Goal: Task Accomplishment & Management: Complete application form

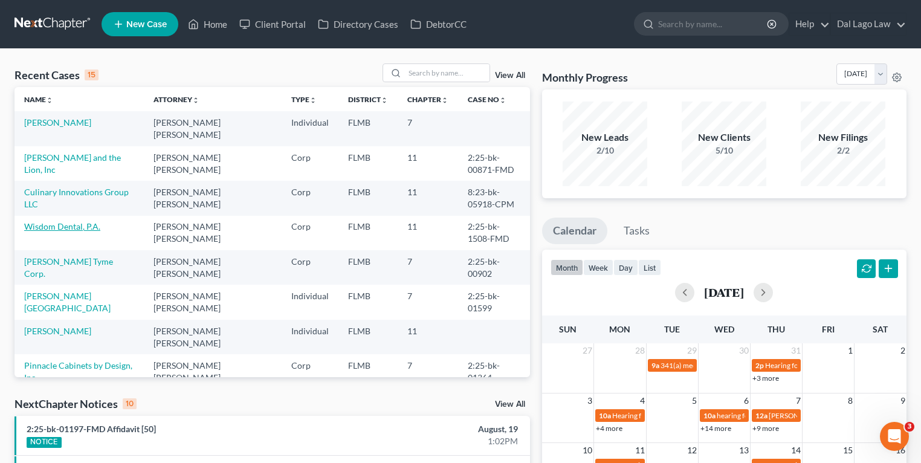
click at [51, 221] on link "Wisdom Dental, P.A." at bounding box center [62, 226] width 76 height 10
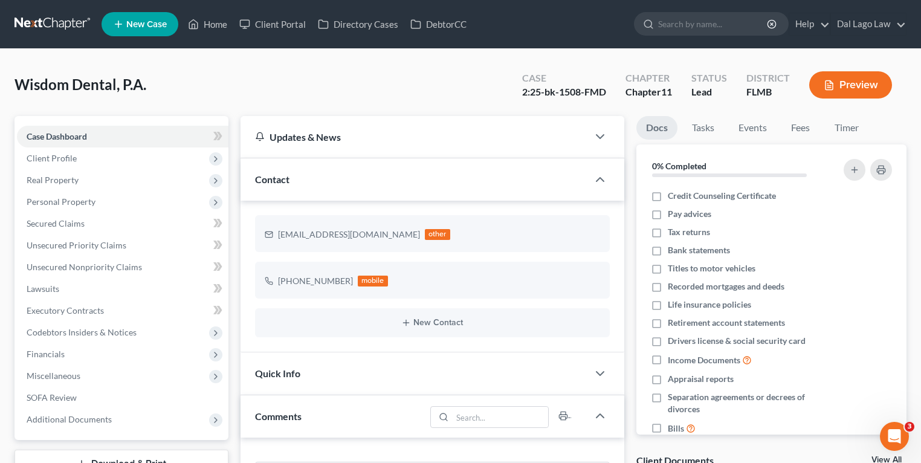
scroll to position [476, 0]
click at [85, 399] on link "SOFA Review" at bounding box center [122, 398] width 211 height 22
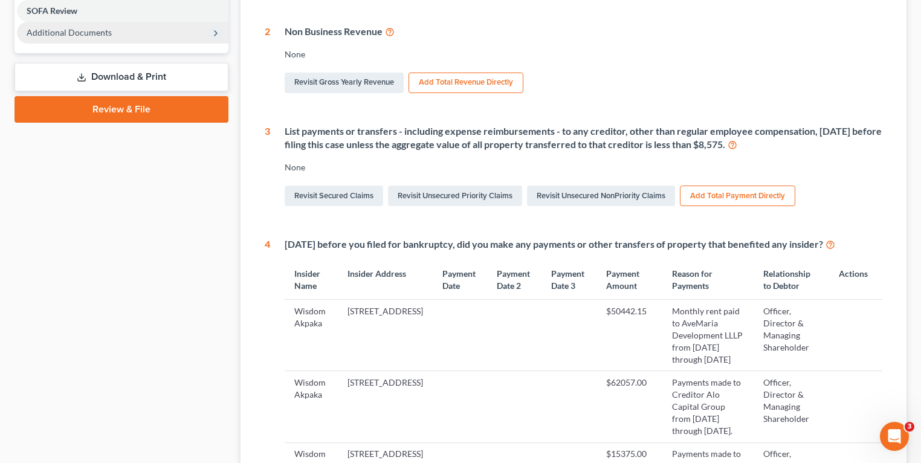
scroll to position [145, 0]
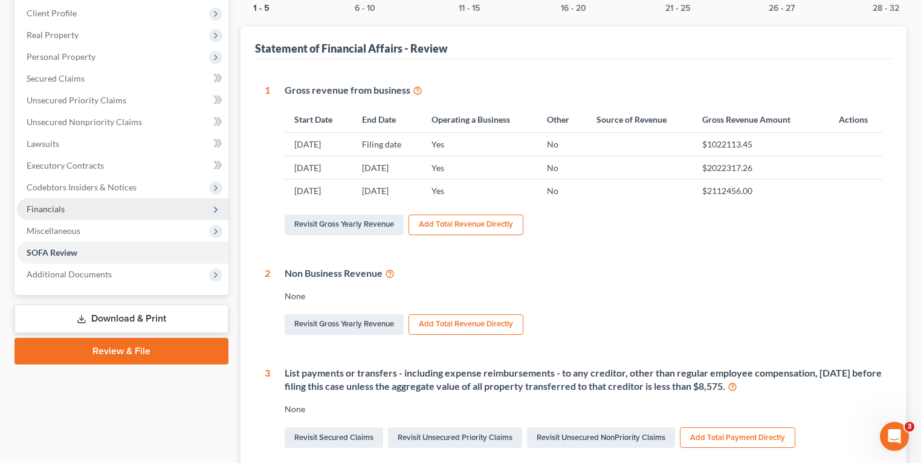
click at [59, 210] on span "Financials" at bounding box center [46, 209] width 38 height 10
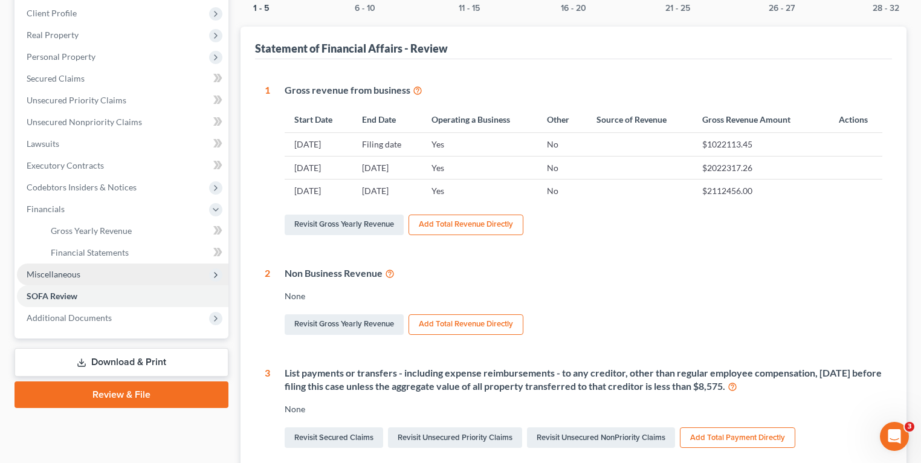
click at [68, 279] on span "Miscellaneous" at bounding box center [122, 274] width 211 height 22
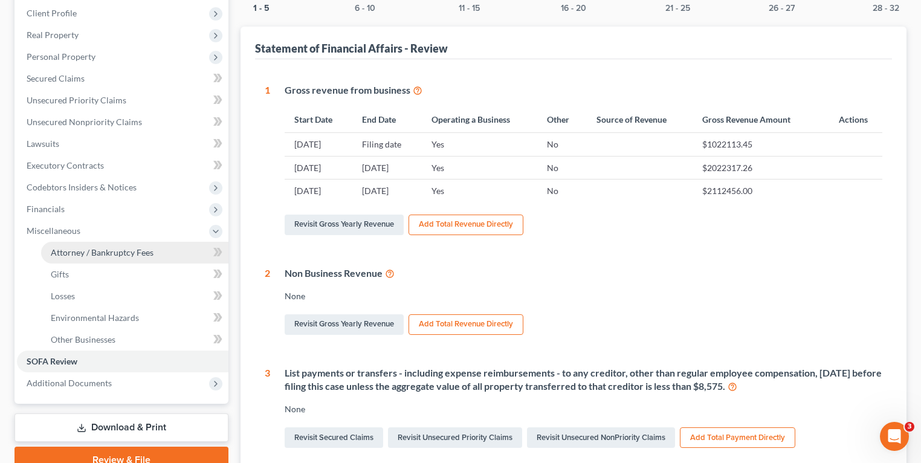
click at [103, 245] on link "Attorney / Bankruptcy Fees" at bounding box center [134, 253] width 187 height 22
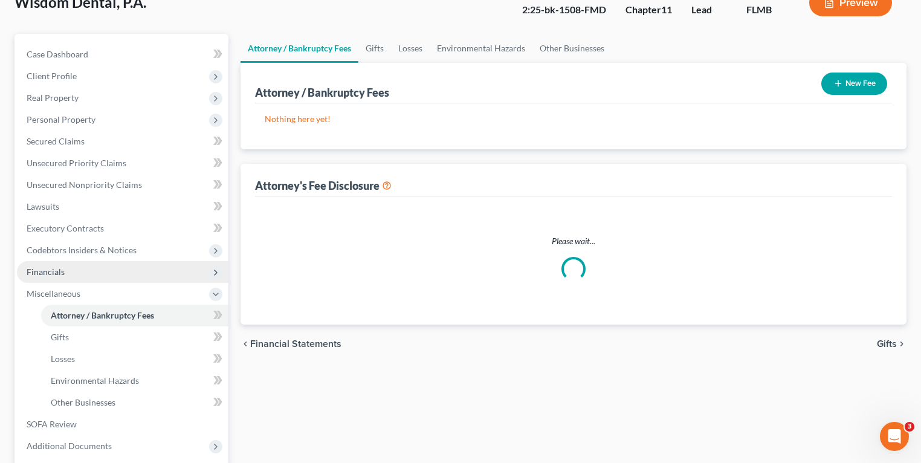
scroll to position [5, 0]
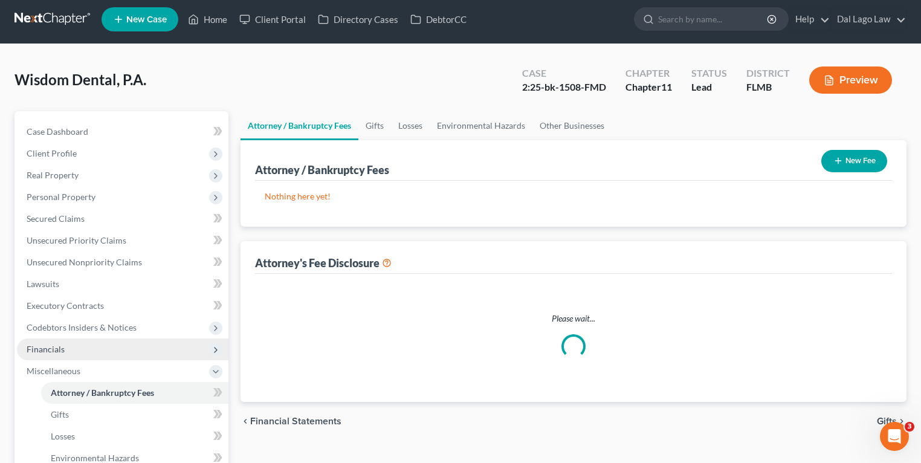
select select "0"
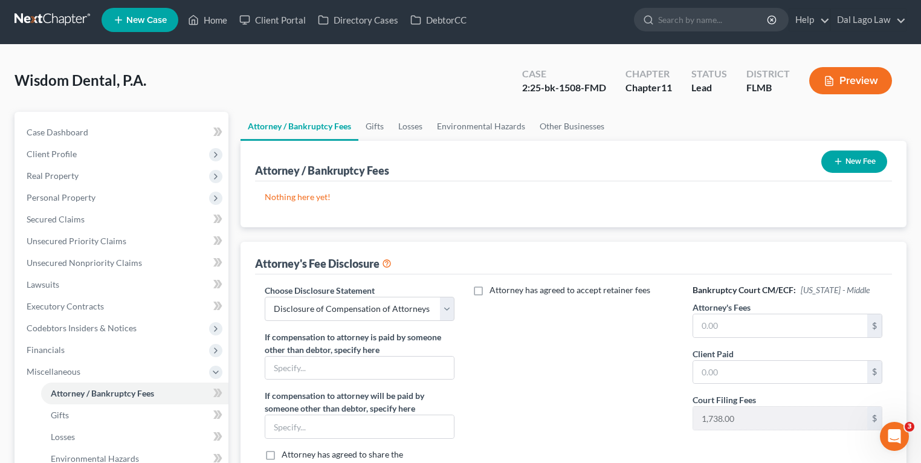
scroll to position [0, 0]
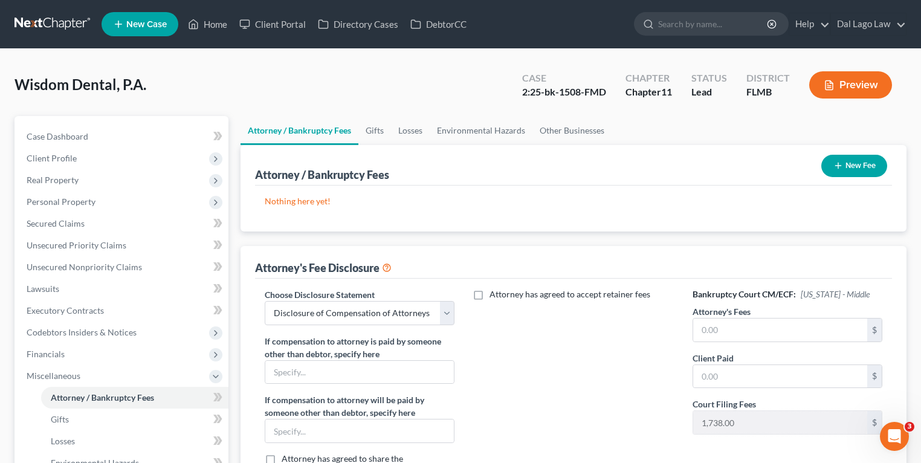
click at [848, 167] on button "New Fee" at bounding box center [854, 166] width 66 height 22
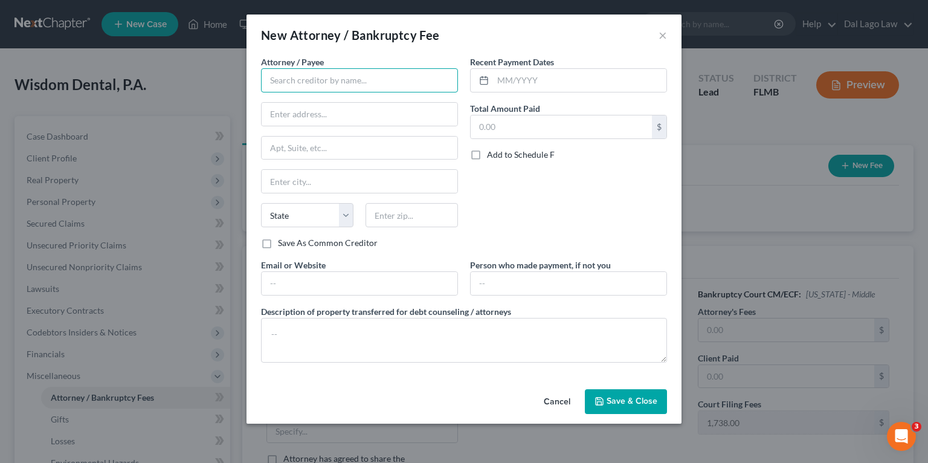
click at [367, 91] on input "text" at bounding box center [359, 80] width 197 height 24
type input "Dal Lago Law"
drag, startPoint x: 367, startPoint y: 91, endPoint x: 344, endPoint y: 116, distance: 34.2
click at [344, 116] on input "999" at bounding box center [360, 114] width 196 height 23
type input "[STREET_ADDRESS]"
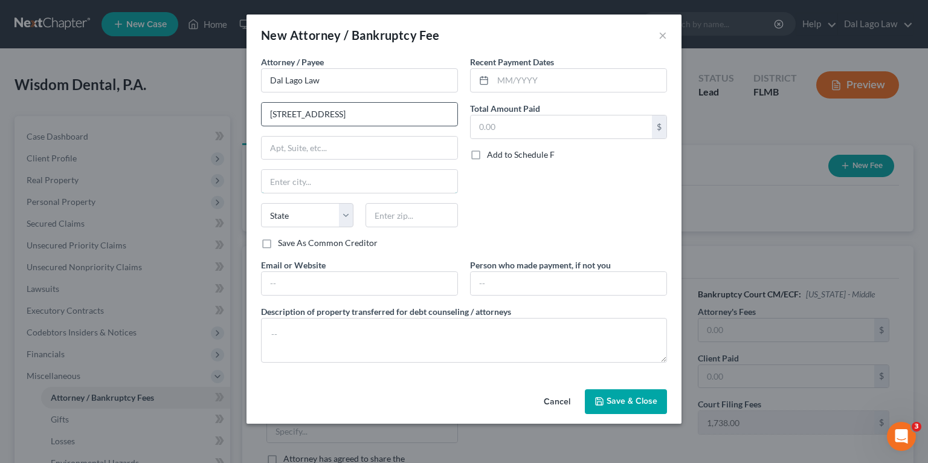
type input "[GEOGRAPHIC_DATA]"
type input "34108"
select select "9"
click at [540, 84] on input "text" at bounding box center [579, 80] width 173 height 23
drag, startPoint x: 549, startPoint y: 59, endPoint x: 549, endPoint y: 65, distance: 6.6
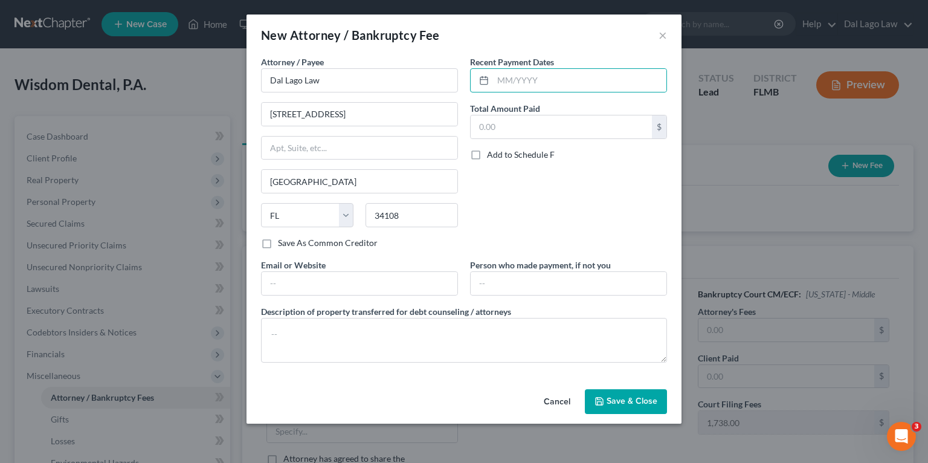
click at [549, 59] on label "Recent Payment Dates" at bounding box center [512, 62] width 84 height 13
click at [512, 123] on input "text" at bounding box center [561, 126] width 181 height 23
type input "0"
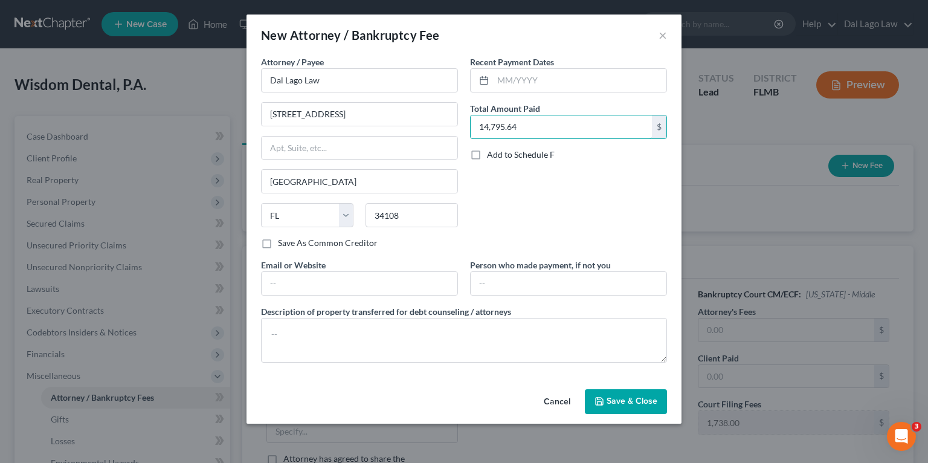
type input "14,795.64"
click at [530, 194] on div "Recent Payment Dates Total Amount Paid 14,795.64 $ Add to Schedule F" at bounding box center [568, 157] width 209 height 203
drag, startPoint x: 334, startPoint y: 281, endPoint x: 334, endPoint y: 264, distance: 16.9
click at [334, 281] on input "text" at bounding box center [360, 283] width 196 height 23
click at [338, 243] on label "Save As Common Creditor" at bounding box center [328, 243] width 100 height 12
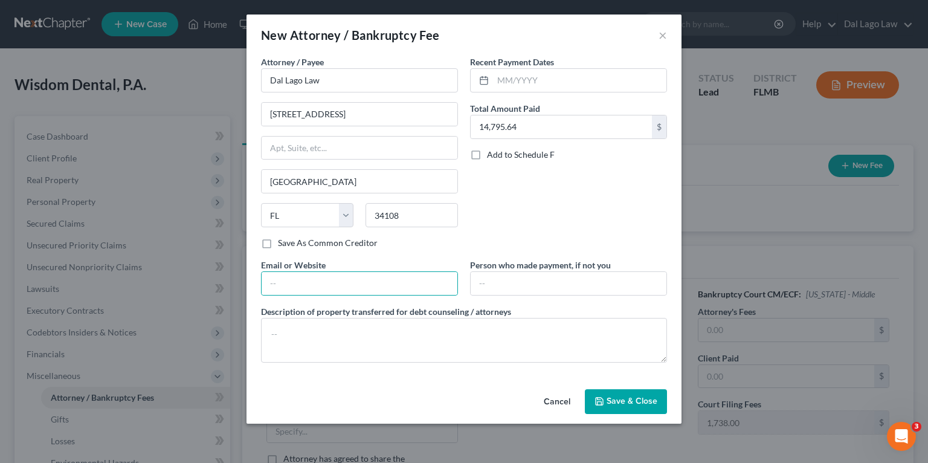
click at [291, 243] on input "Save As Common Creditor" at bounding box center [287, 241] width 8 height 8
checkbox input "true"
click at [599, 284] on input "text" at bounding box center [569, 283] width 196 height 23
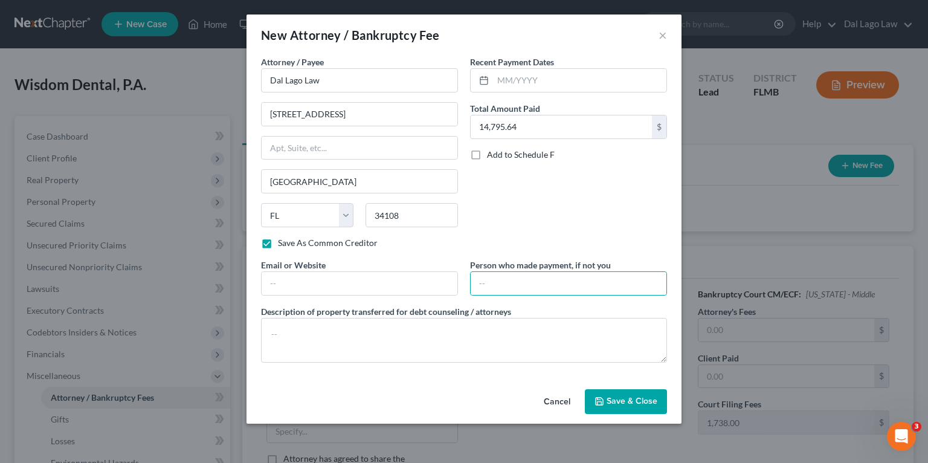
click at [597, 224] on div "Recent Payment Dates Total Amount Paid 14,795.64 $ Add to Schedule F" at bounding box center [568, 157] width 209 height 203
click at [636, 407] on button "Save & Close" at bounding box center [626, 401] width 82 height 25
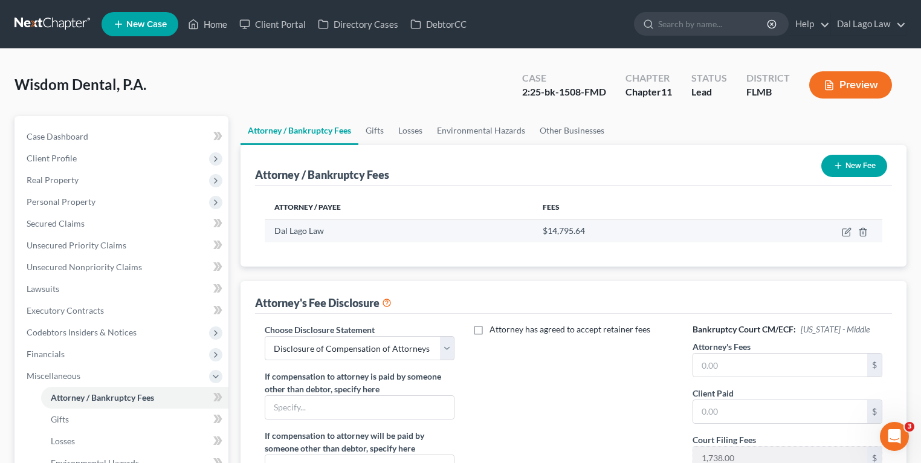
click at [841, 231] on td at bounding box center [804, 230] width 156 height 23
click at [845, 231] on icon "button" at bounding box center [847, 232] width 10 height 10
select select "9"
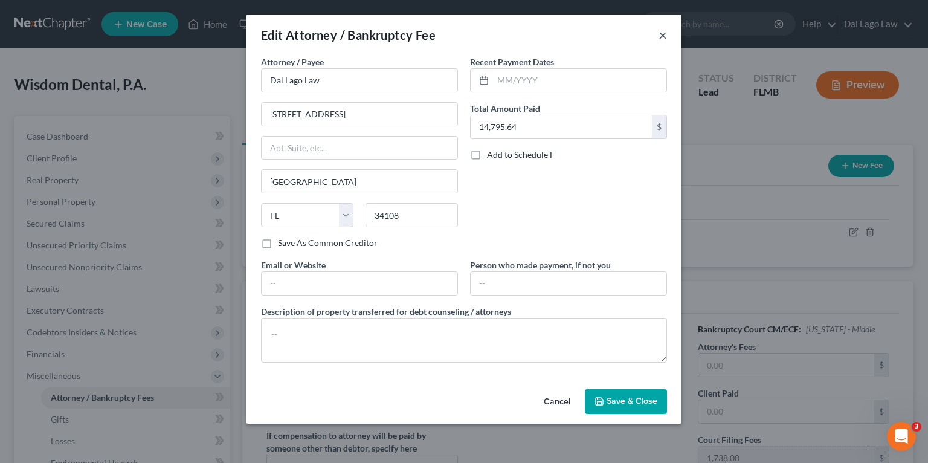
click at [662, 39] on button "×" at bounding box center [663, 35] width 8 height 15
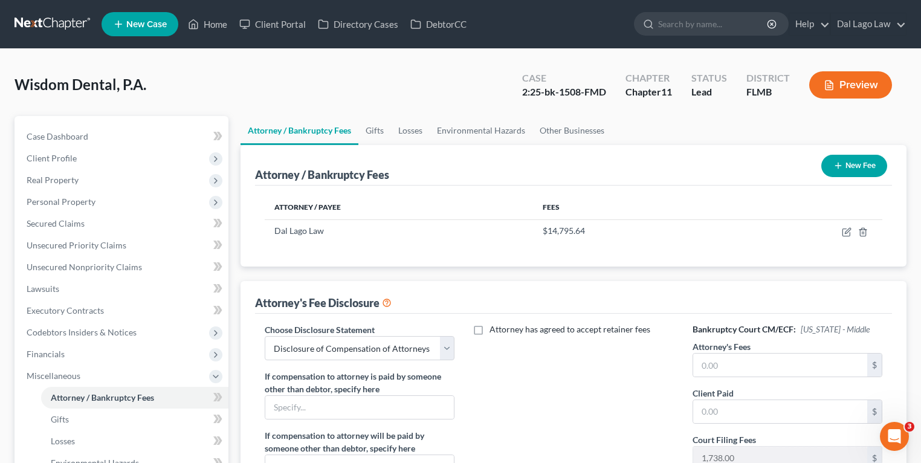
scroll to position [201, 0]
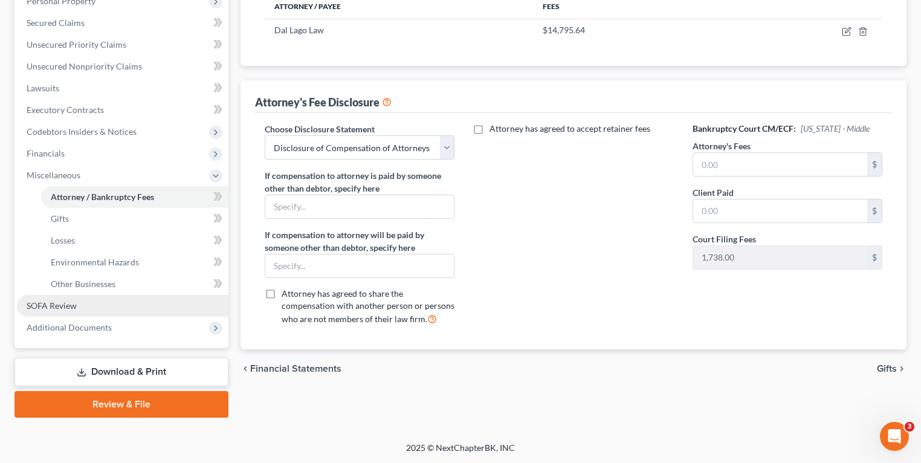
click at [73, 301] on span "SOFA Review" at bounding box center [52, 305] width 50 height 10
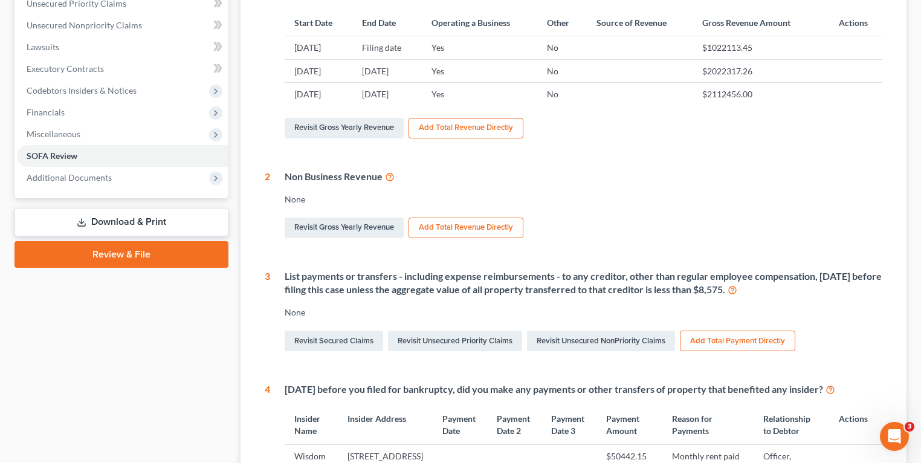
click at [134, 213] on link "Download & Print" at bounding box center [122, 222] width 214 height 28
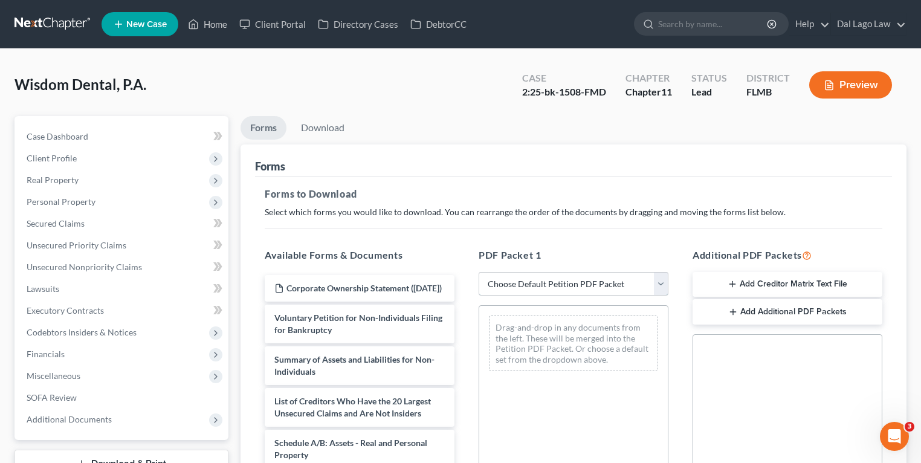
click at [553, 279] on select "Choose Default Petition PDF Packet Complete Bankruptcy Petition (all forms and …" at bounding box center [574, 284] width 190 height 24
click at [547, 245] on div "PDF Packet 1 Choose Default Petition PDF Packet Complete Bankruptcy Petition (a…" at bounding box center [573, 443] width 214 height 410
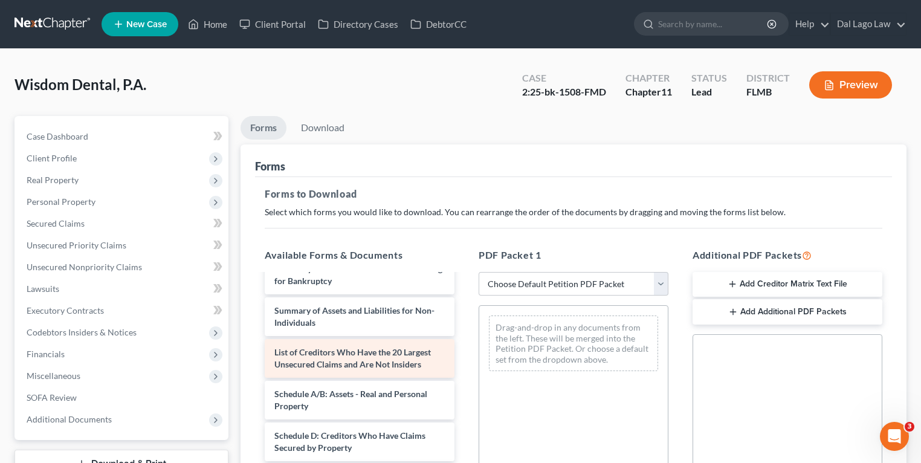
scroll to position [97, 0]
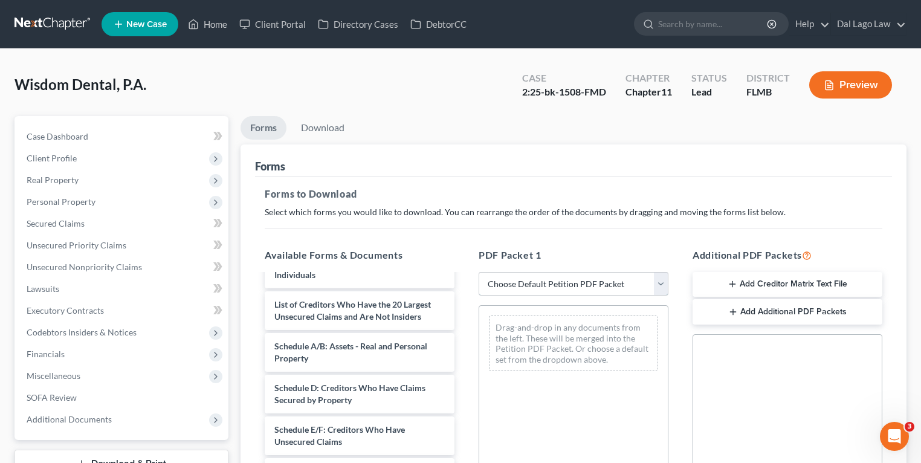
click at [576, 290] on select "Choose Default Petition PDF Packet Complete Bankruptcy Petition (all forms and …" at bounding box center [574, 284] width 190 height 24
select select "4"
click at [479, 272] on select "Choose Default Petition PDF Packet Complete Bankruptcy Petition (all forms and …" at bounding box center [574, 284] width 190 height 24
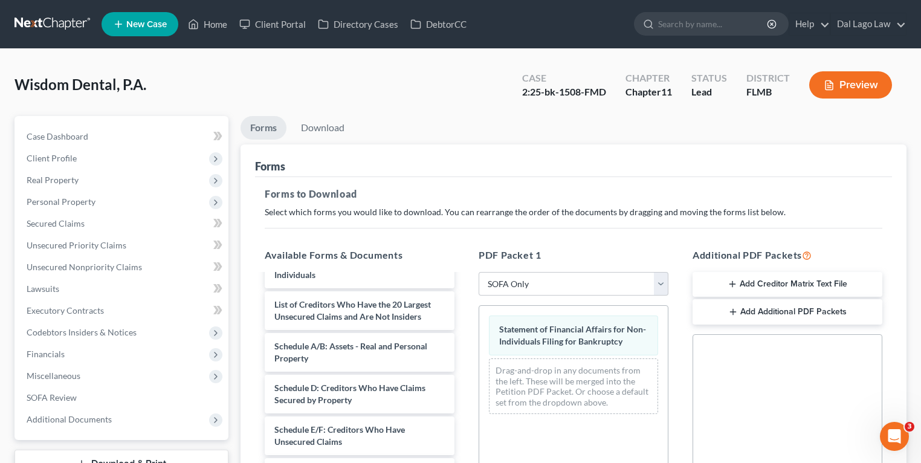
click at [587, 238] on div "PDF Packet 1 Choose Default Petition PDF Packet Complete Bankruptcy Petition (a…" at bounding box center [573, 443] width 214 height 410
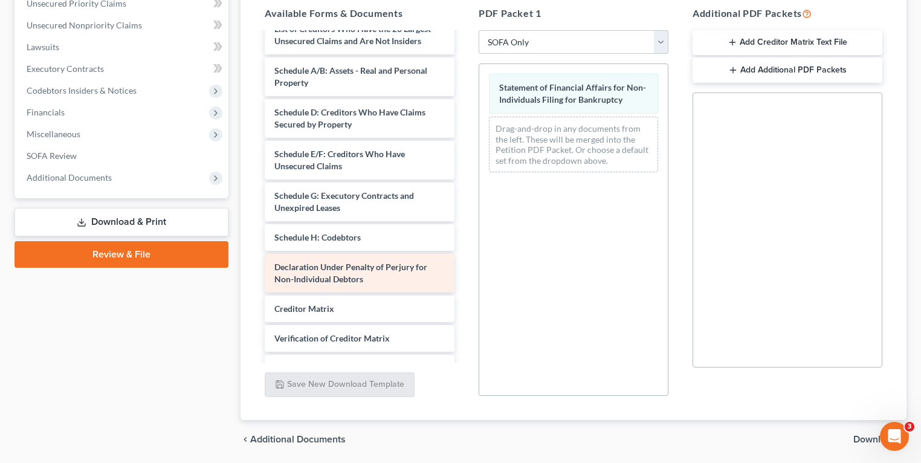
scroll to position [193, 0]
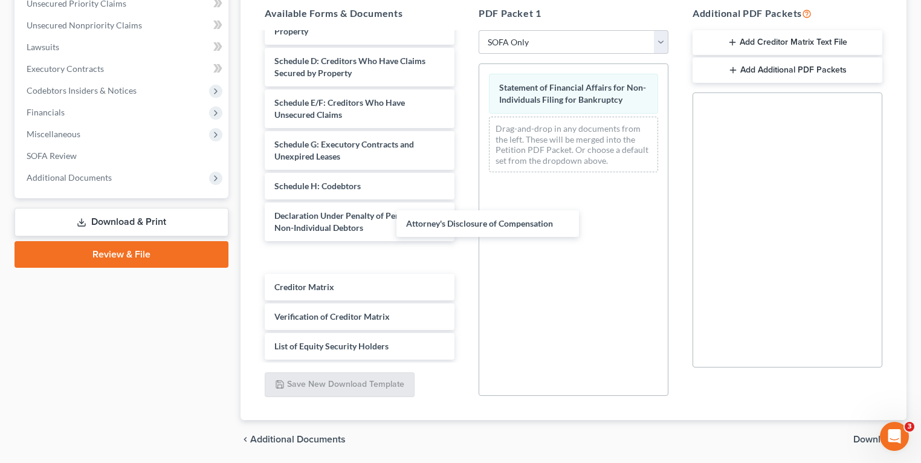
drag, startPoint x: 472, startPoint y: 225, endPoint x: 563, endPoint y: 150, distance: 117.6
click at [464, 150] on div "Attorney's Disclosure of Compensation Corporate Ownership Statement ([DATE]) Vo…" at bounding box center [359, 105] width 209 height 508
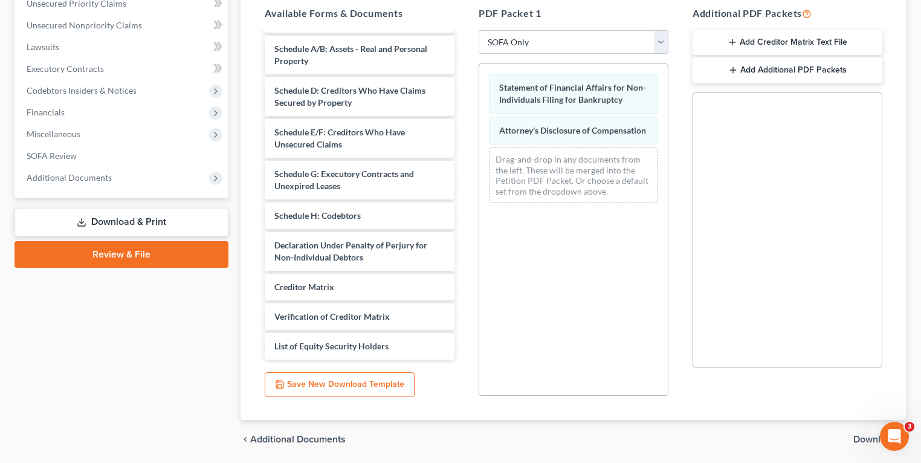
click at [856, 435] on span "Download" at bounding box center [875, 439] width 44 height 10
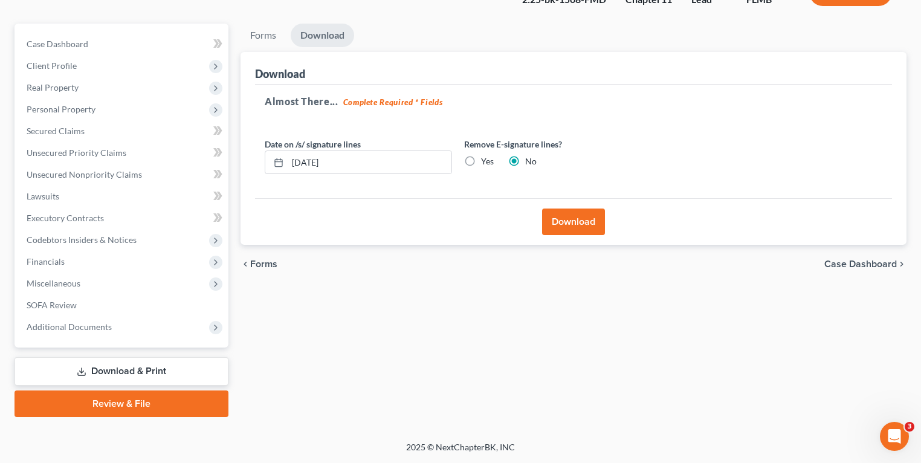
scroll to position [92, 0]
click at [567, 221] on button "Download" at bounding box center [573, 222] width 63 height 27
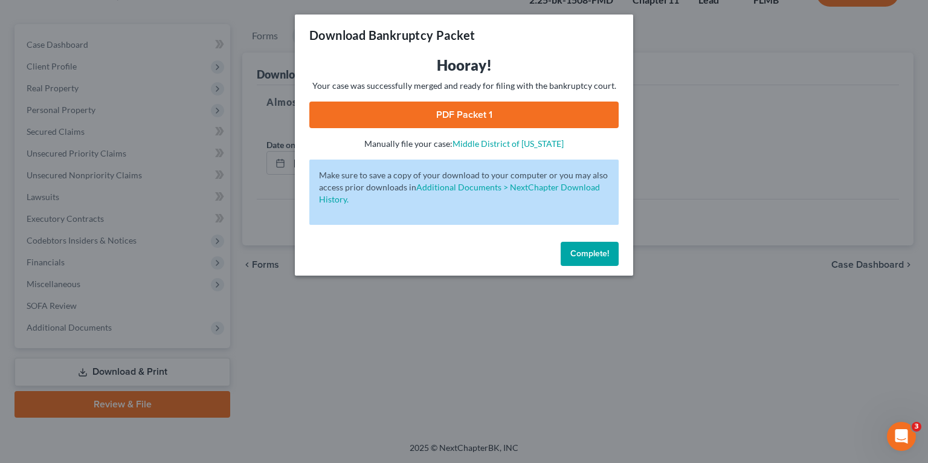
click at [367, 112] on link "PDF Packet 1" at bounding box center [463, 115] width 309 height 27
click at [576, 254] on span "Complete!" at bounding box center [589, 253] width 39 height 10
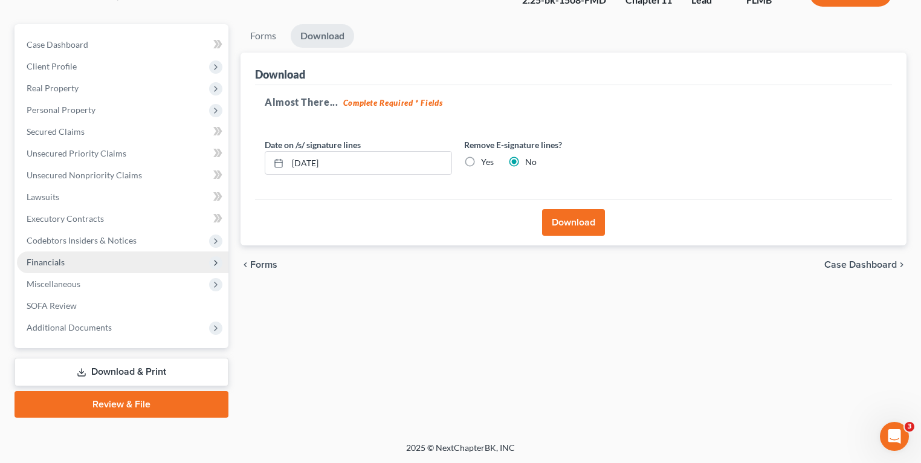
click at [54, 265] on span "Financials" at bounding box center [46, 262] width 38 height 10
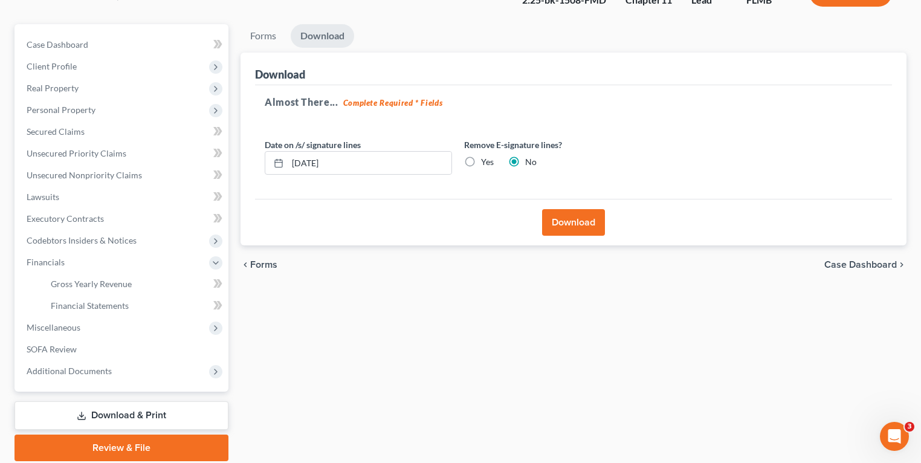
scroll to position [32, 0]
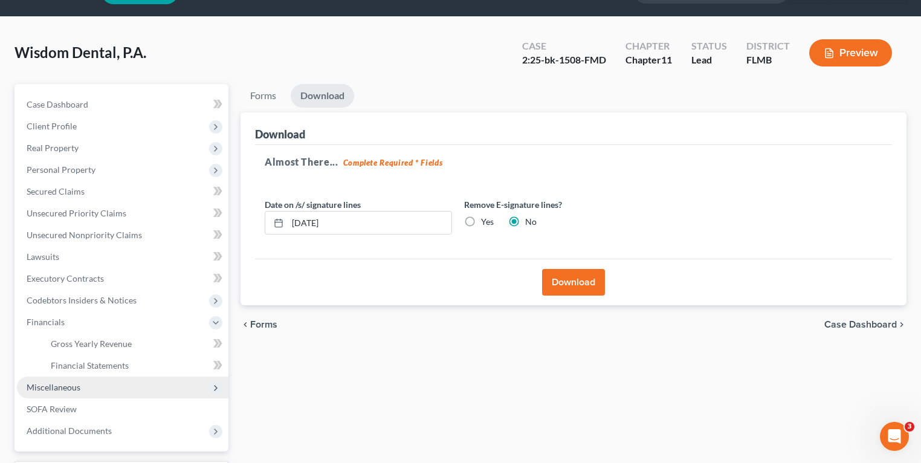
click at [76, 389] on span "Miscellaneous" at bounding box center [54, 387] width 54 height 10
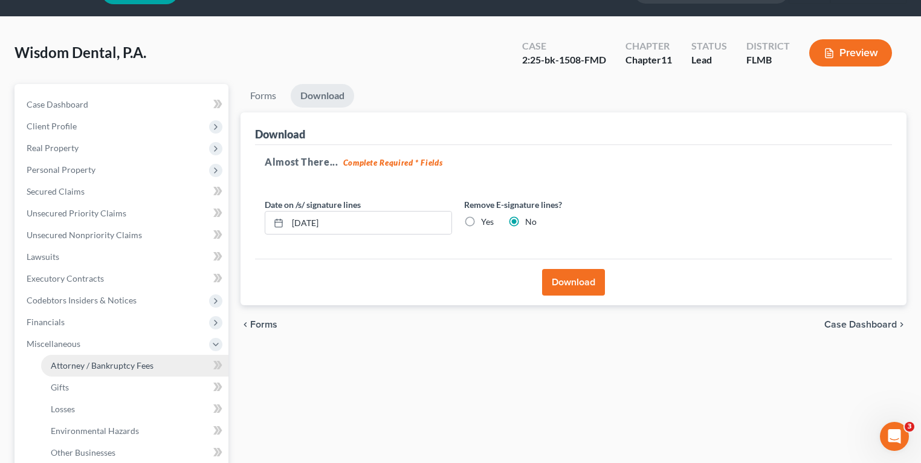
click at [114, 370] on link "Attorney / Bankruptcy Fees" at bounding box center [134, 366] width 187 height 22
select select "0"
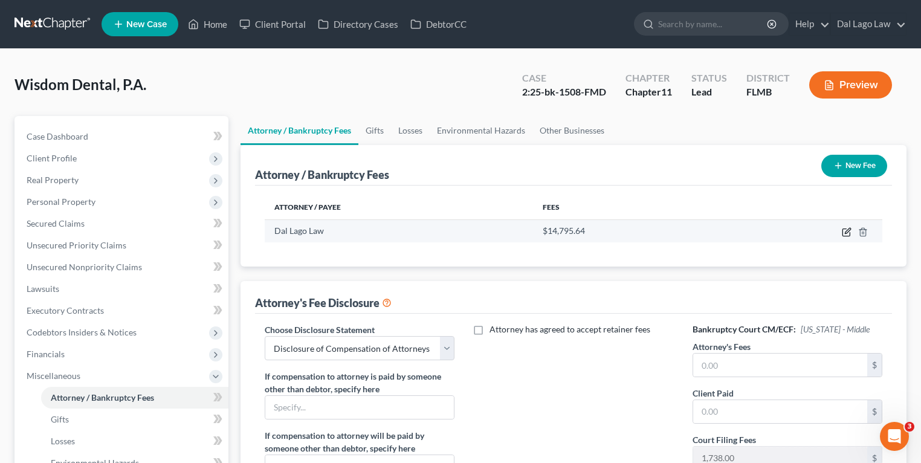
click at [844, 230] on icon "button" at bounding box center [847, 232] width 10 height 10
select select "9"
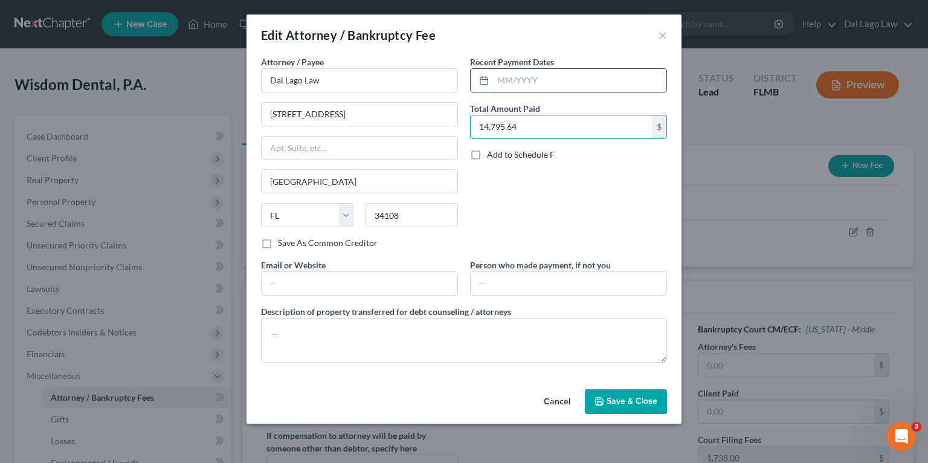
click at [566, 83] on input "text" at bounding box center [579, 80] width 173 height 23
click at [503, 141] on div "Recent Payment Dates Total Amount Paid 14,795.64 $ Add to Schedule F" at bounding box center [568, 157] width 209 height 203
click at [505, 131] on input "14,795.64" at bounding box center [561, 126] width 181 height 23
click at [536, 77] on input "text" at bounding box center [579, 80] width 173 height 23
type input "0"
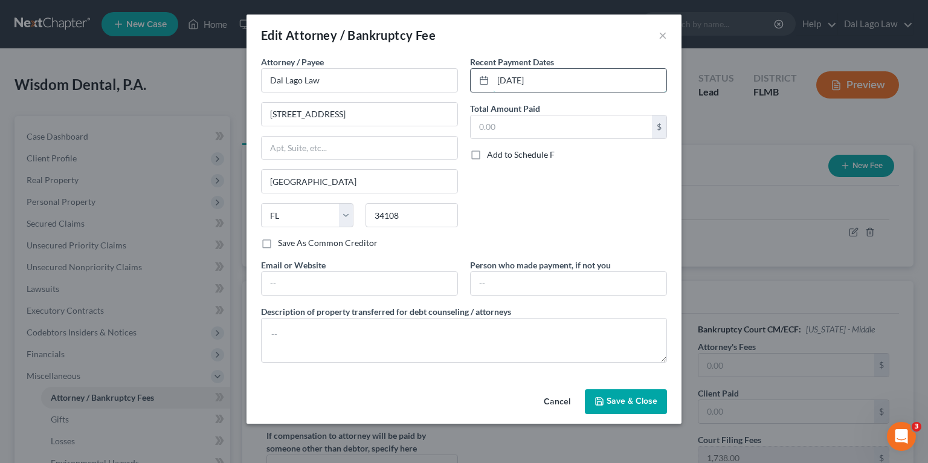
type input "[DATE]"
click at [556, 80] on input "[DATE]" at bounding box center [579, 80] width 173 height 23
click at [549, 126] on input "text" at bounding box center [561, 126] width 181 height 23
type input "4,844.14"
click at [583, 203] on div "Recent Payment Dates [DATE] Total Amount Paid 4,844.14 $ Add to Schedule F" at bounding box center [568, 157] width 209 height 203
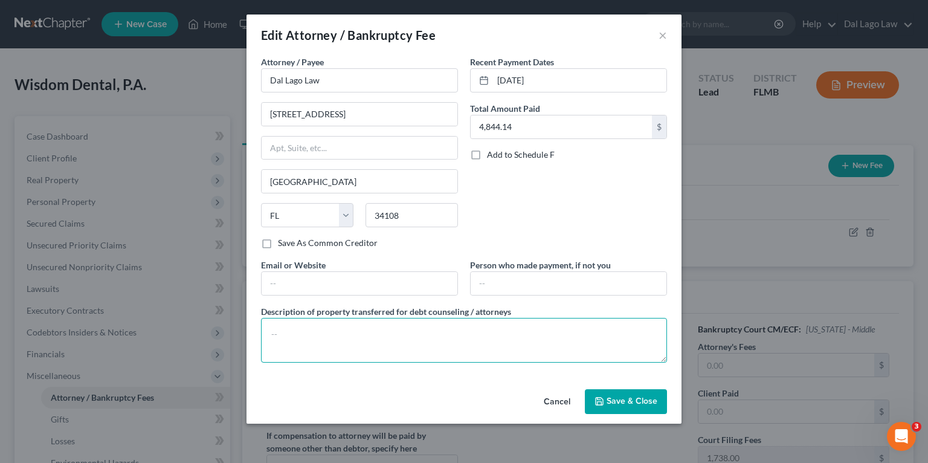
click at [477, 331] on textarea at bounding box center [464, 340] width 406 height 45
click at [546, 214] on div "Recent Payment Dates [DATE] Total Amount Paid 4,844.14 $ Add to Schedule F" at bounding box center [568, 157] width 209 height 203
click at [568, 82] on input "[DATE]" at bounding box center [579, 80] width 173 height 23
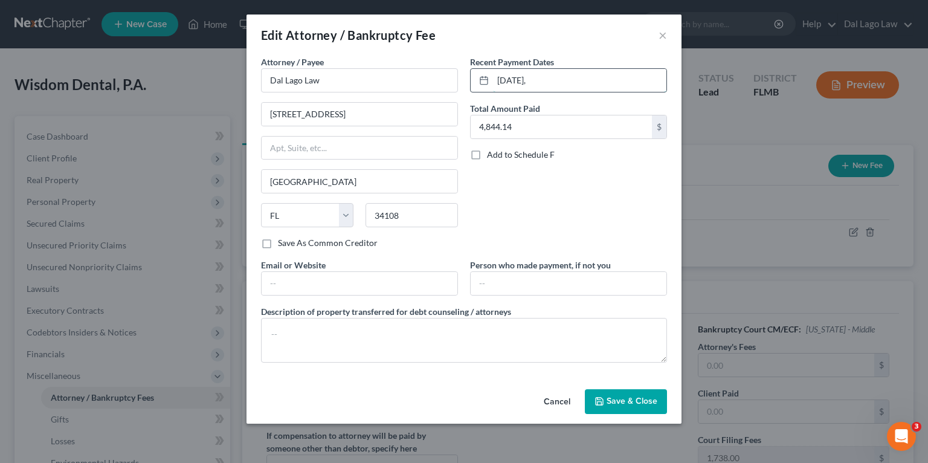
type input "[DATE]"
click at [568, 82] on input "[DATE]" at bounding box center [579, 80] width 173 height 23
drag, startPoint x: 616, startPoint y: 81, endPoint x: 309, endPoint y: 97, distance: 307.4
click at [375, 99] on div "Attorney / Payee * Dal Lago Law [STREET_ADDRESS][GEOGRAPHIC_DATA][US_STATE] [GE…" at bounding box center [464, 214] width 418 height 317
click at [479, 124] on input "4,844.14" at bounding box center [561, 126] width 181 height 23
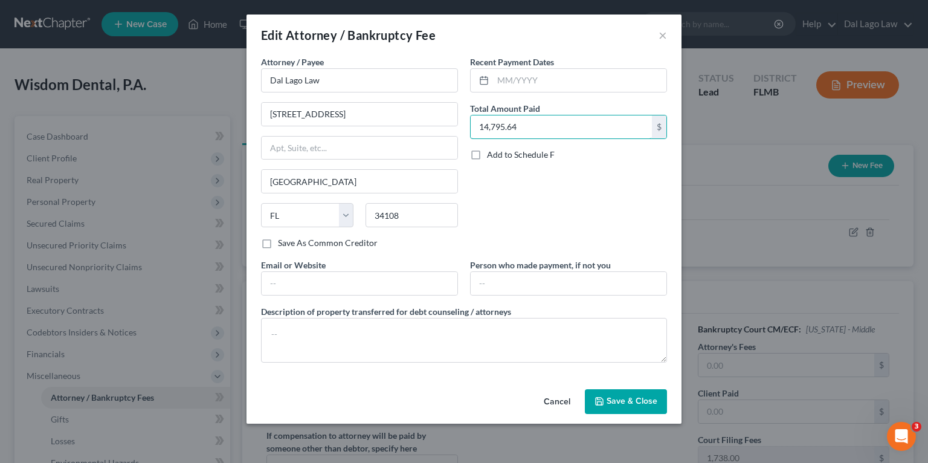
type input "14,795.64"
click at [566, 233] on div "Recent Payment Dates Total Amount Paid 14,795.64 $ Add to Schedule F" at bounding box center [568, 157] width 209 height 203
click at [612, 400] on span "Save & Close" at bounding box center [632, 401] width 51 height 10
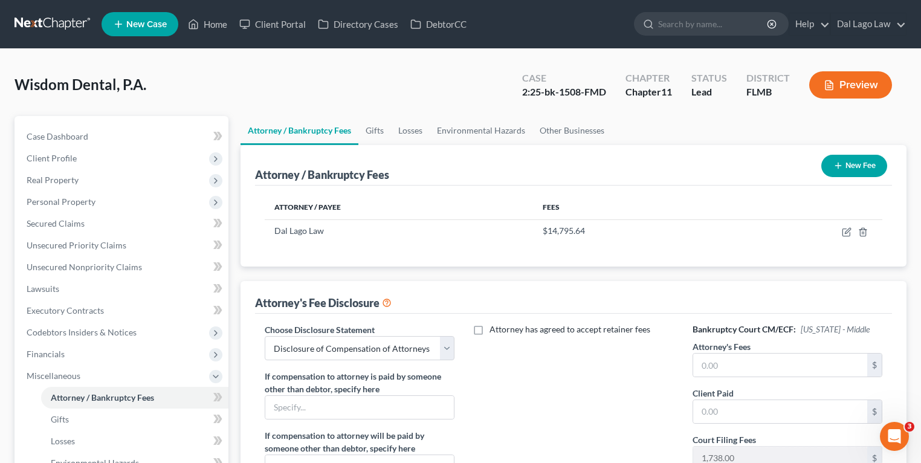
click at [457, 242] on div "Attorney / Payee Fees Dal Lago Law $14,795.64" at bounding box center [573, 225] width 637 height 81
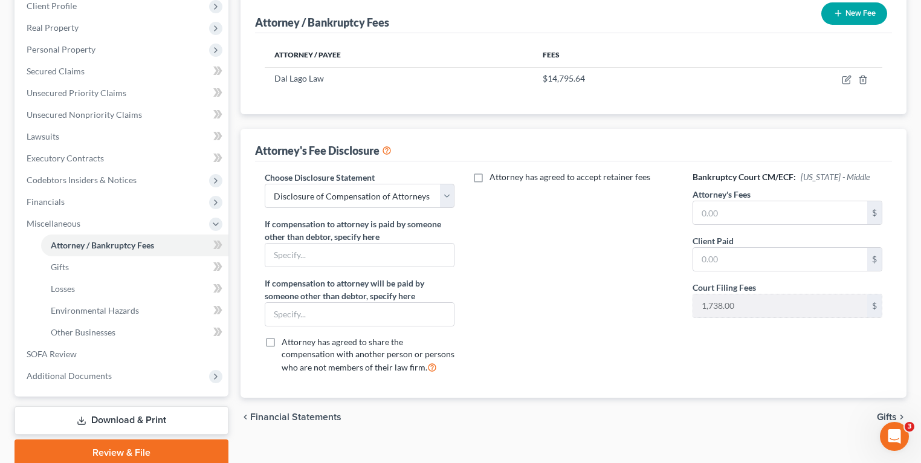
scroll to position [152, 0]
click at [599, 290] on div "Attorney has agreed to accept retainer fees" at bounding box center [573, 277] width 214 height 212
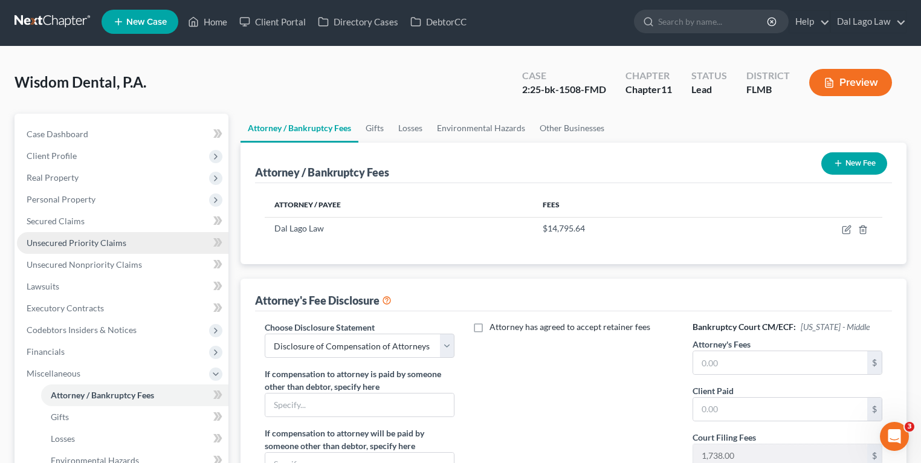
scroll to position [0, 0]
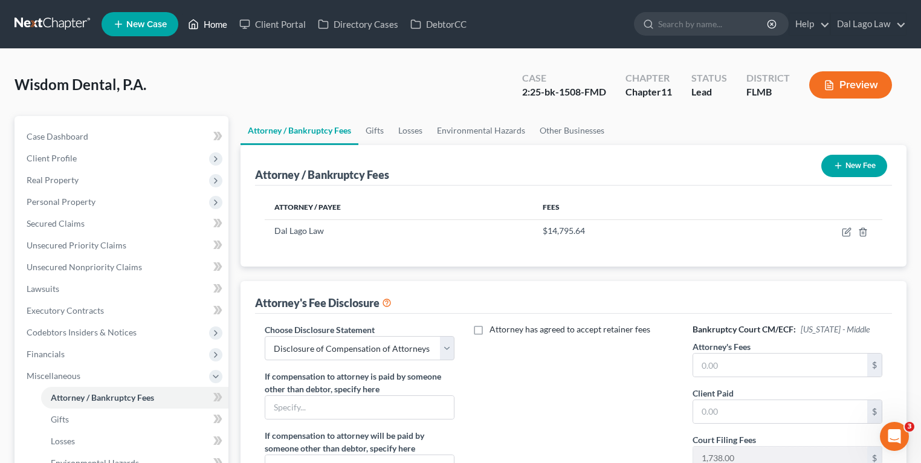
click at [213, 27] on link "Home" at bounding box center [207, 24] width 51 height 22
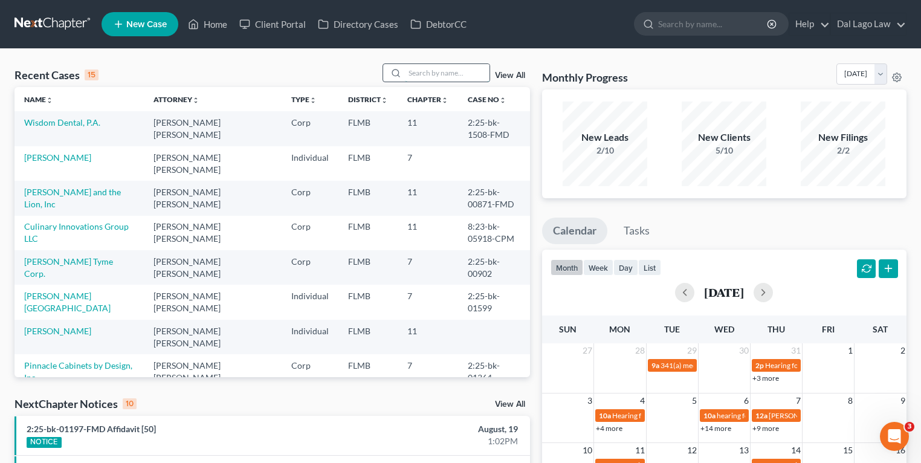
click at [456, 70] on input "search" at bounding box center [447, 73] width 85 height 18
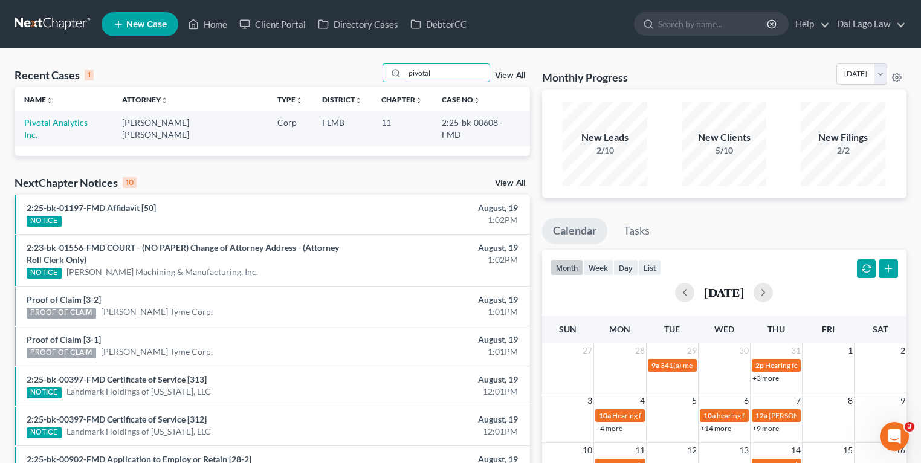
type input "pivotal"
click at [63, 129] on td "Pivotal Analytics Inc." at bounding box center [64, 128] width 98 height 34
click at [75, 118] on link "Pivotal Analytics Inc." at bounding box center [55, 128] width 63 height 22
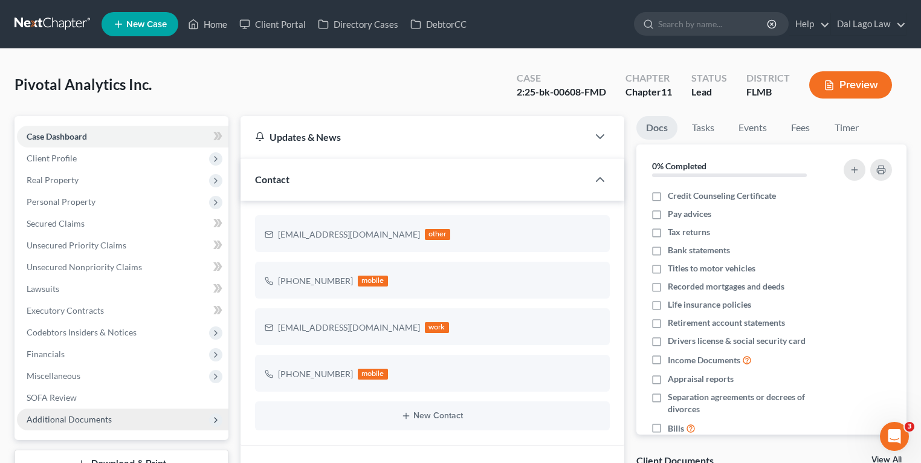
scroll to position [375, 0]
click at [97, 408] on span "Additional Documents" at bounding box center [122, 419] width 211 height 22
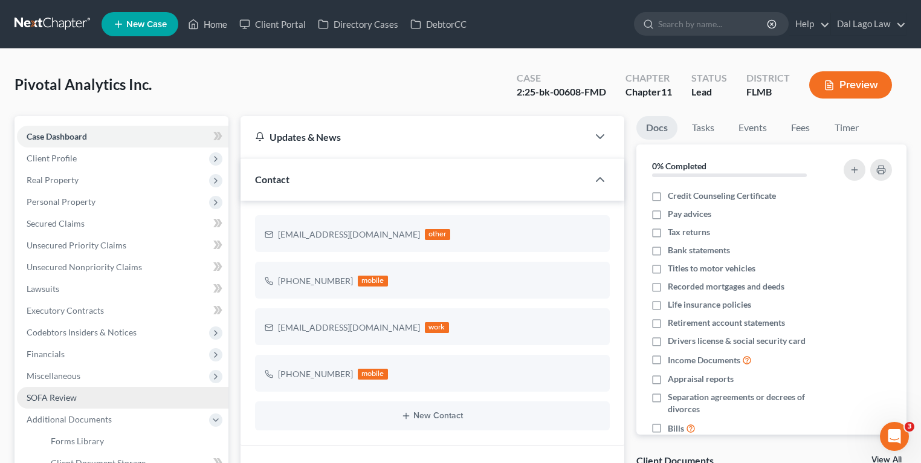
click at [132, 401] on link "SOFA Review" at bounding box center [122, 398] width 211 height 22
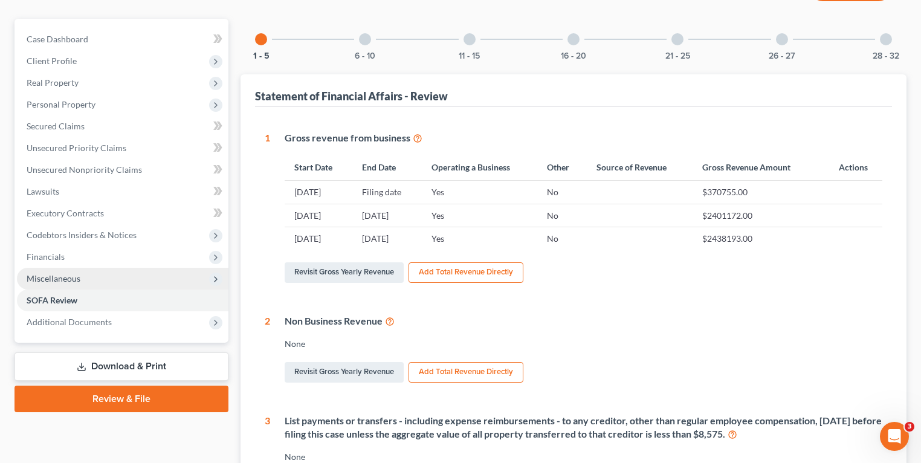
scroll to position [97, 0]
click at [53, 279] on span "Miscellaneous" at bounding box center [54, 279] width 54 height 10
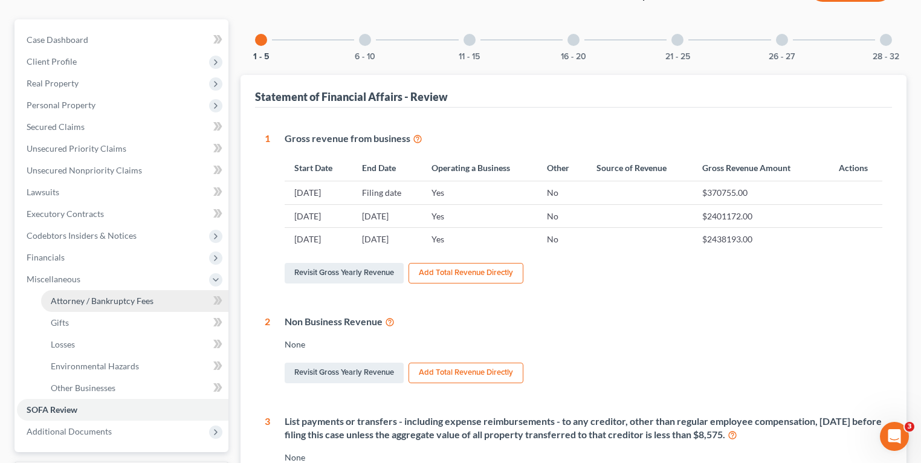
click at [114, 302] on span "Attorney / Bankruptcy Fees" at bounding box center [102, 300] width 103 height 10
select select "0"
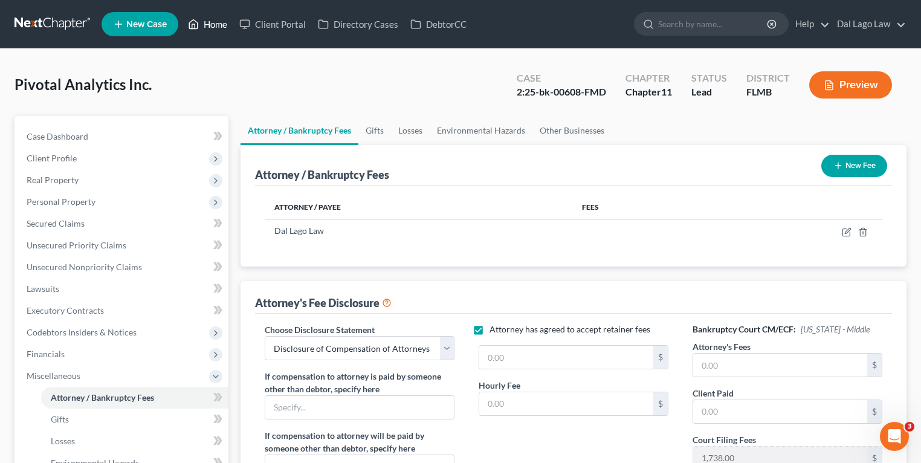
click at [210, 27] on link "Home" at bounding box center [207, 24] width 51 height 22
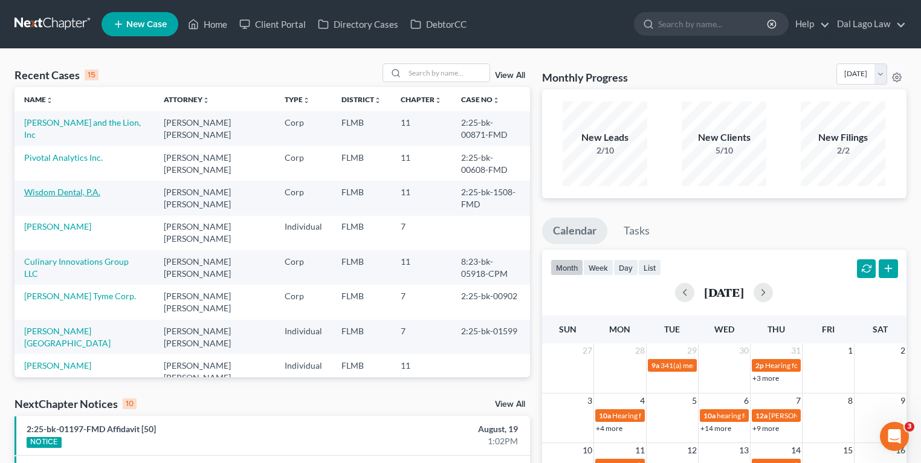
click at [62, 187] on link "Wisdom Dental, P.A." at bounding box center [62, 192] width 76 height 10
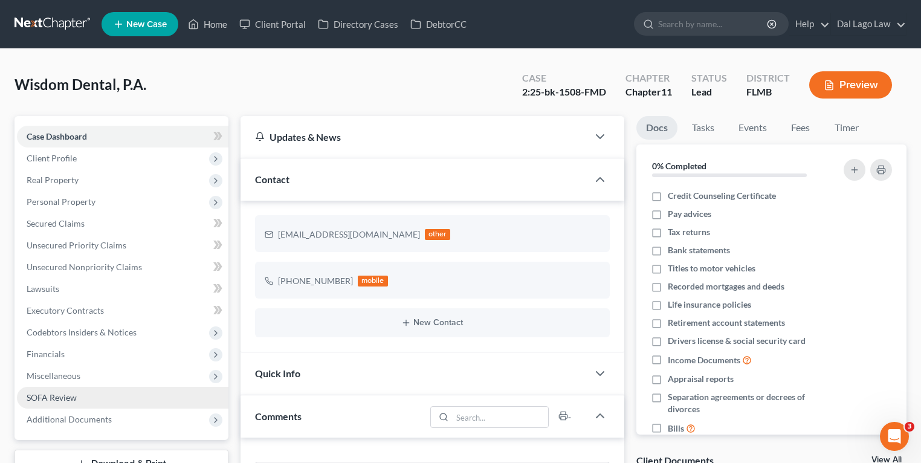
scroll to position [476, 0]
click at [91, 399] on link "SOFA Review" at bounding box center [122, 398] width 211 height 22
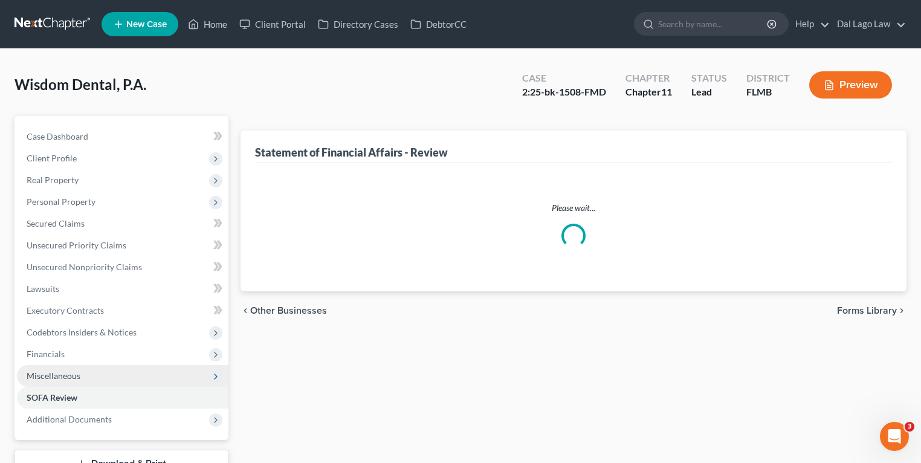
click at [94, 376] on span "Miscellaneous" at bounding box center [122, 376] width 211 height 22
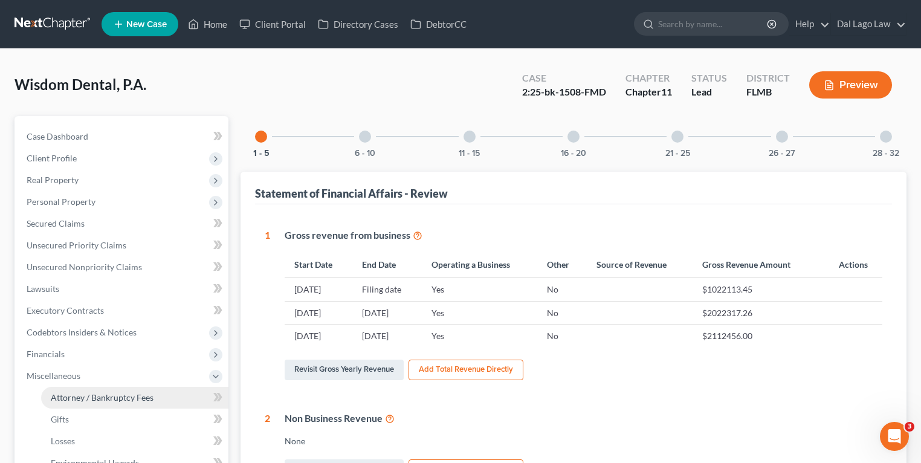
click at [105, 395] on span "Attorney / Bankruptcy Fees" at bounding box center [102, 397] width 103 height 10
select select "0"
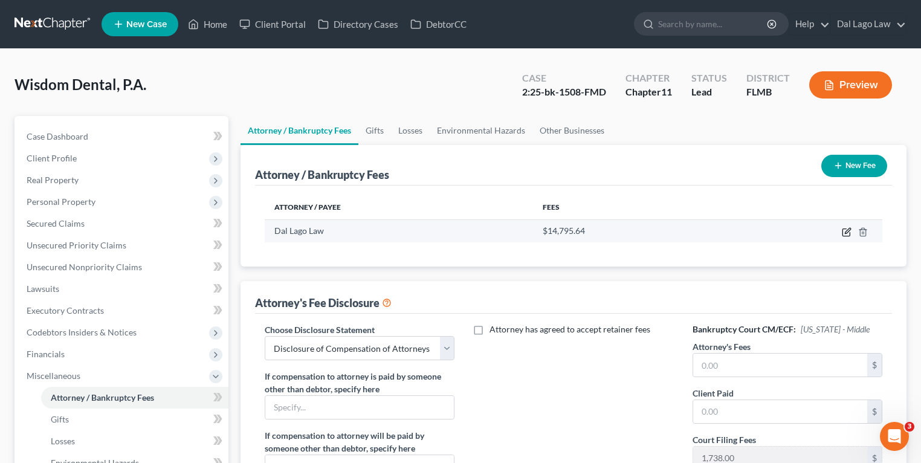
click at [848, 231] on icon "button" at bounding box center [847, 232] width 10 height 10
select select "9"
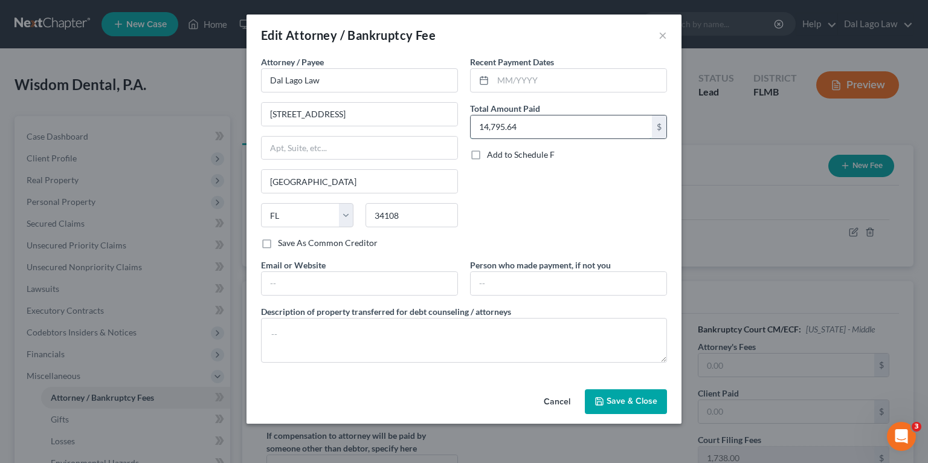
drag, startPoint x: 532, startPoint y: 121, endPoint x: 538, endPoint y: 126, distance: 7.3
click at [532, 121] on input "14,795.64" at bounding box center [561, 126] width 181 height 23
paste input "$16,533.64"
type input "16,533.64"
click at [603, 390] on button "Save & Close" at bounding box center [626, 401] width 82 height 25
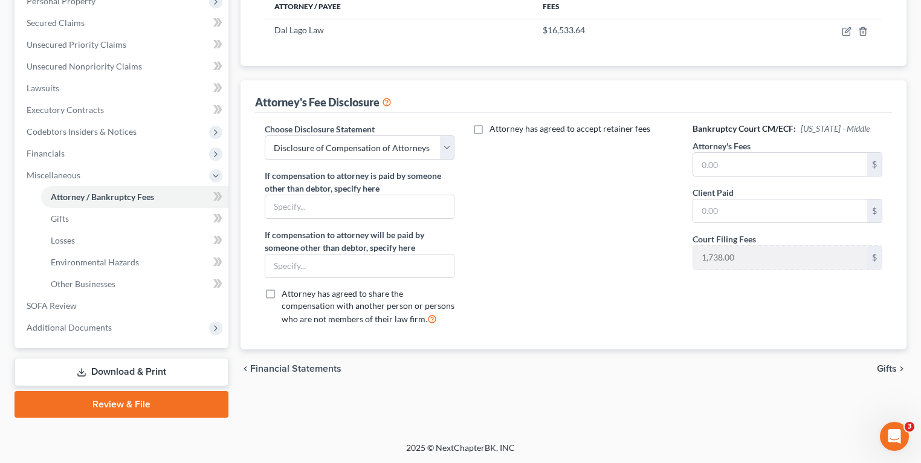
click at [142, 367] on link "Download & Print" at bounding box center [122, 372] width 214 height 28
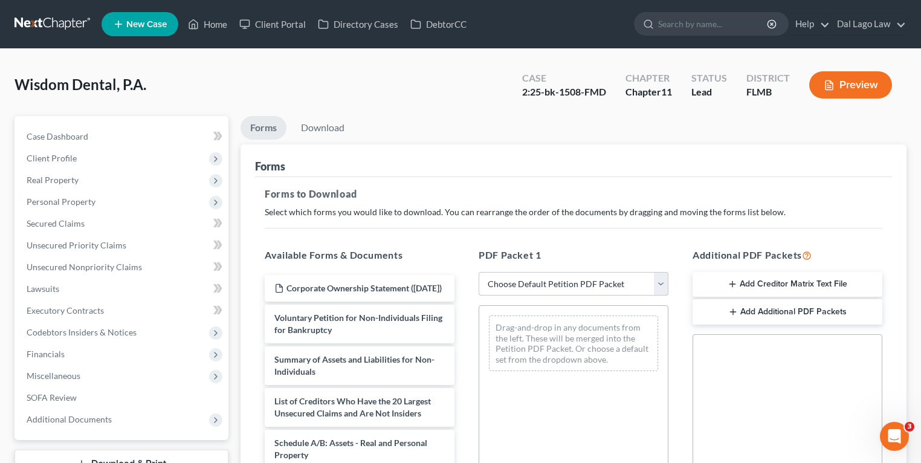
click at [545, 280] on select "Choose Default Petition PDF Packet Complete Bankruptcy Petition (all forms and …" at bounding box center [574, 284] width 190 height 24
select select "4"
click at [479, 272] on select "Choose Default Petition PDF Packet Complete Bankruptcy Petition (all forms and …" at bounding box center [574, 284] width 190 height 24
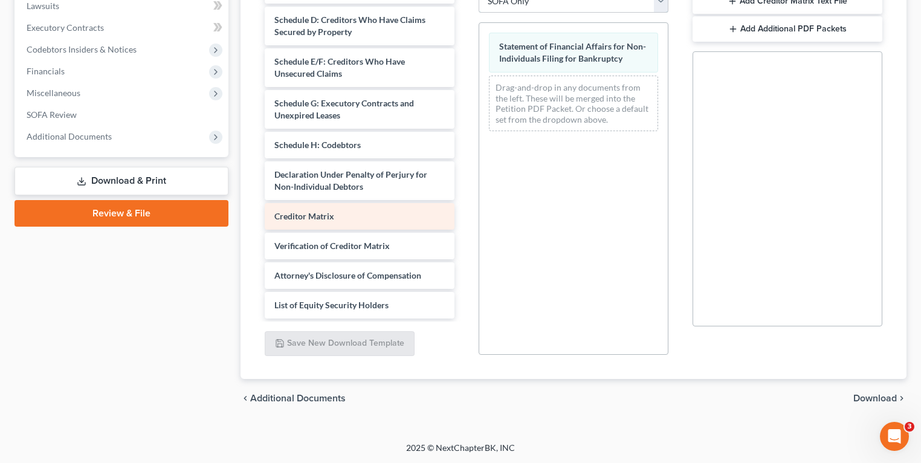
scroll to position [193, 0]
click at [464, 189] on div "Corporate Ownership Statement ([DATE]) Voluntary Petition for Non-Individuals F…" at bounding box center [359, 64] width 209 height 508
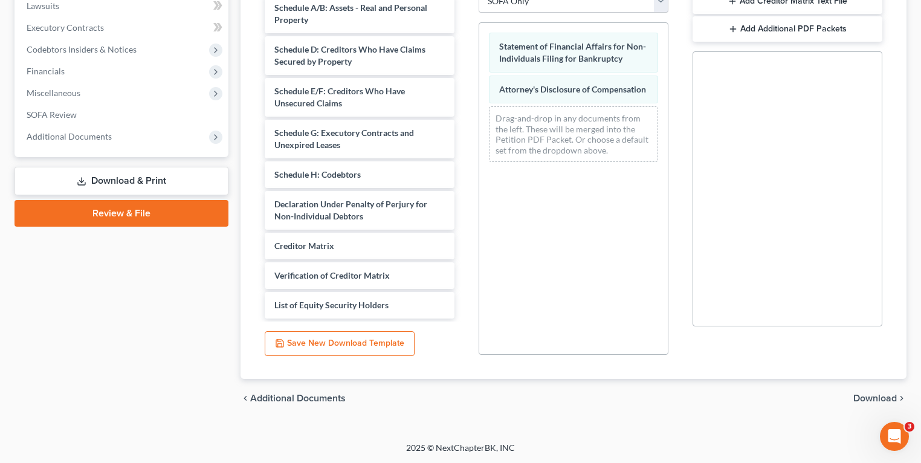
click at [882, 396] on span "Download" at bounding box center [875, 398] width 44 height 10
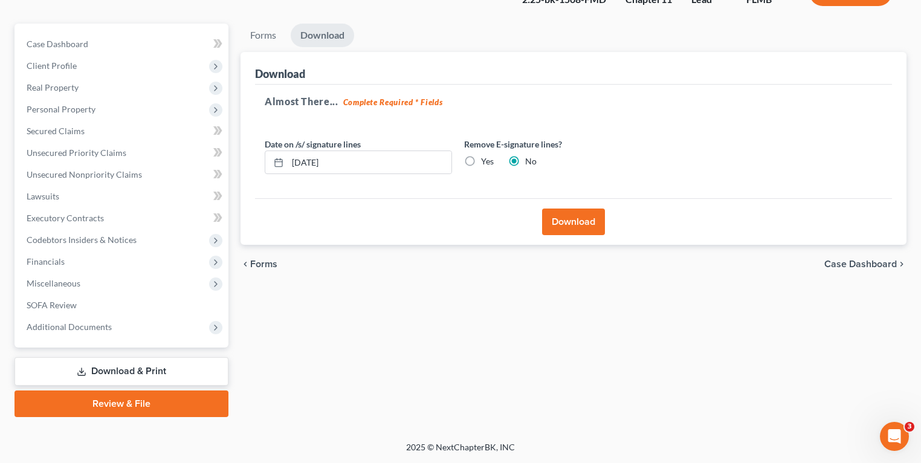
scroll to position [92, 0]
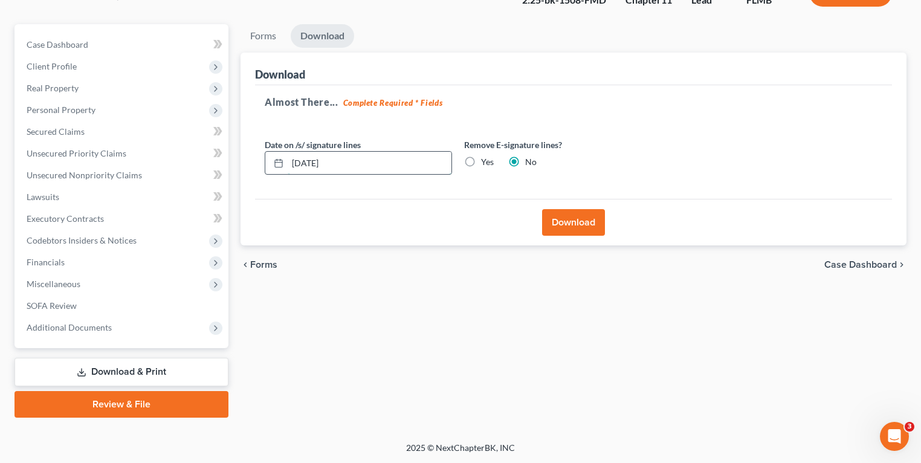
drag, startPoint x: 346, startPoint y: 161, endPoint x: 262, endPoint y: 160, distance: 84.0
click at [314, 160] on input "[DATE]" at bounding box center [370, 163] width 164 height 23
type input "0"
type input "[DATE]"
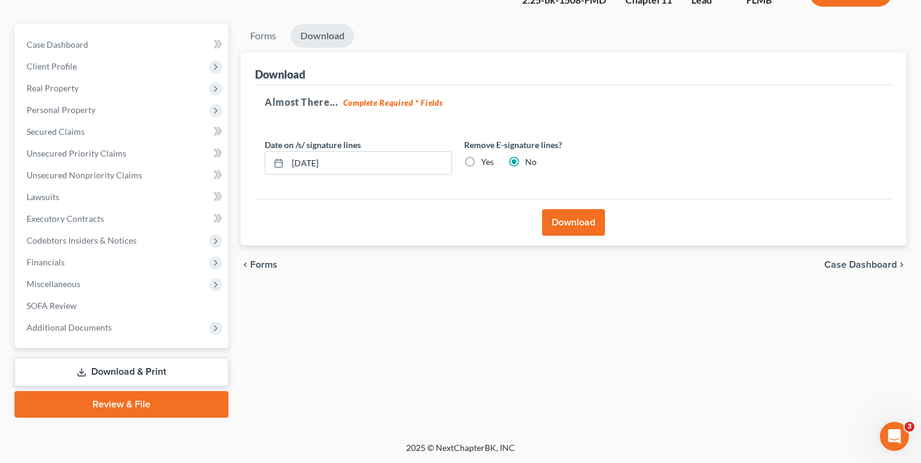
click at [575, 211] on button "Download" at bounding box center [573, 222] width 63 height 27
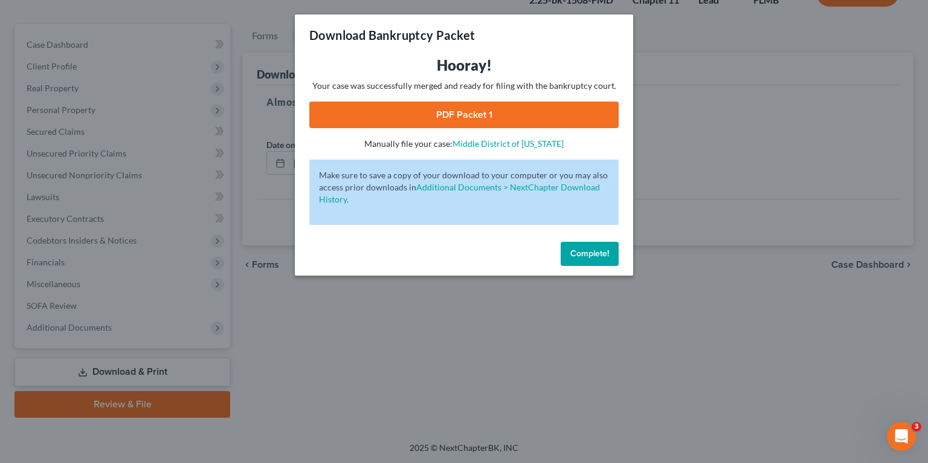
click at [469, 105] on link "PDF Packet 1" at bounding box center [463, 115] width 309 height 27
click at [582, 255] on span "Complete!" at bounding box center [589, 253] width 39 height 10
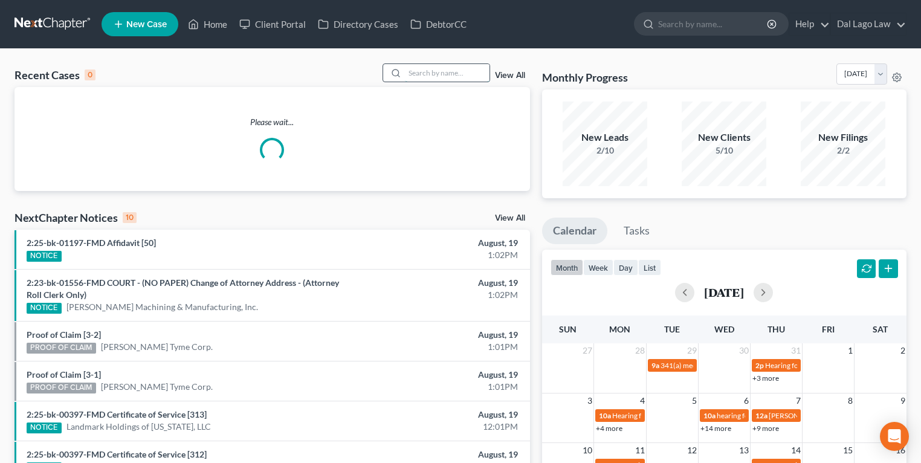
click at [445, 70] on input "search" at bounding box center [447, 73] width 85 height 18
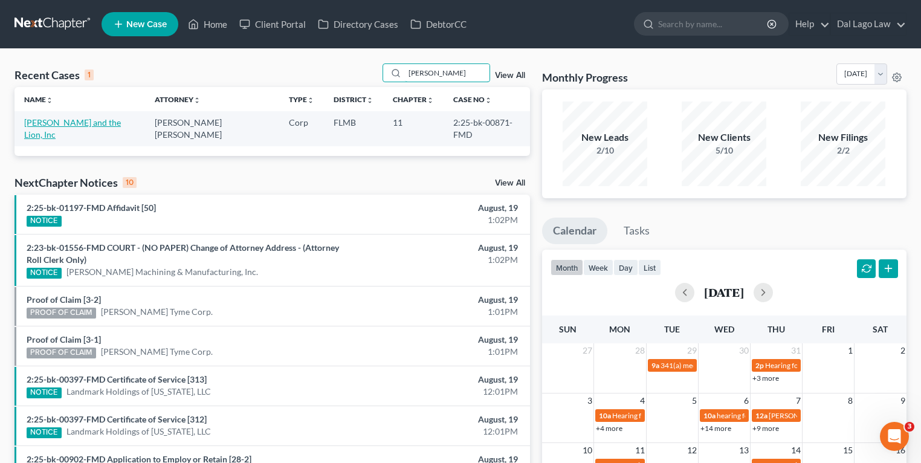
type input "[PERSON_NAME]"
click at [77, 123] on link "[PERSON_NAME] and the Lion, Inc" at bounding box center [72, 128] width 97 height 22
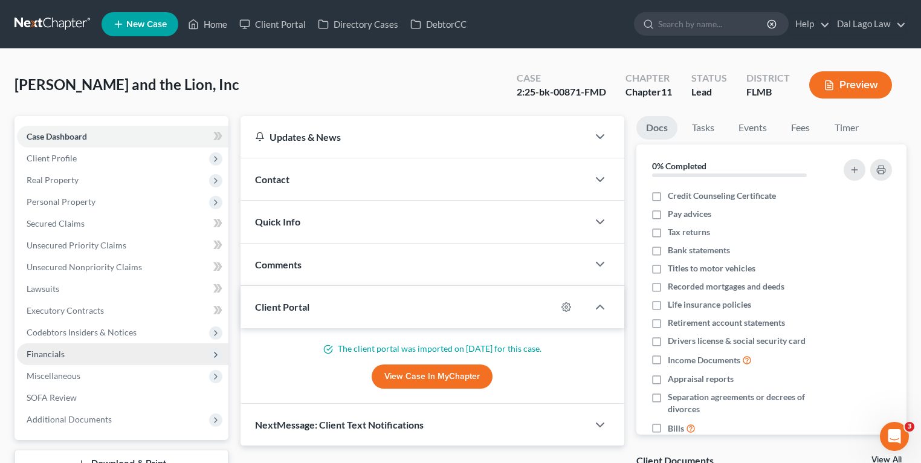
click at [60, 350] on span "Financials" at bounding box center [46, 354] width 38 height 10
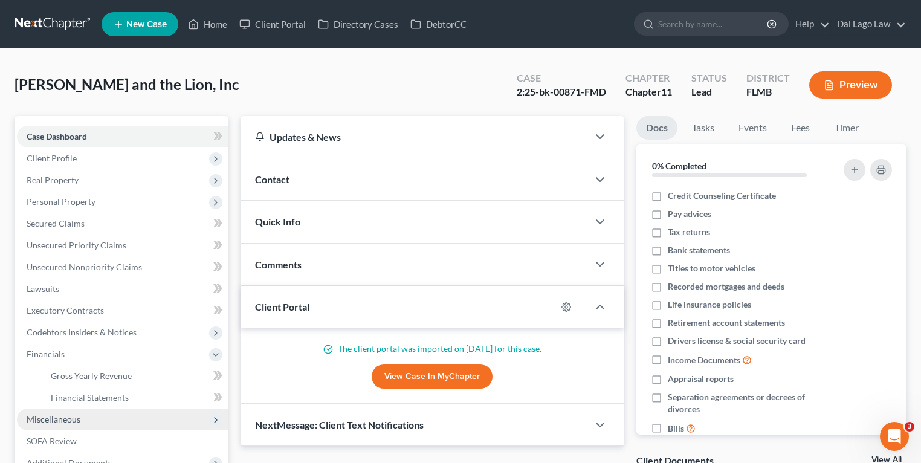
click at [66, 418] on span "Miscellaneous" at bounding box center [54, 419] width 54 height 10
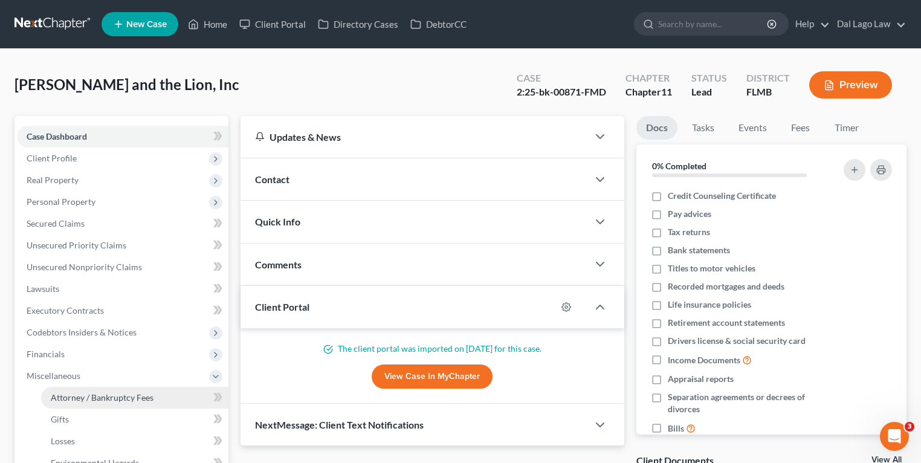
click at [99, 396] on span "Attorney / Bankruptcy Fees" at bounding box center [102, 397] width 103 height 10
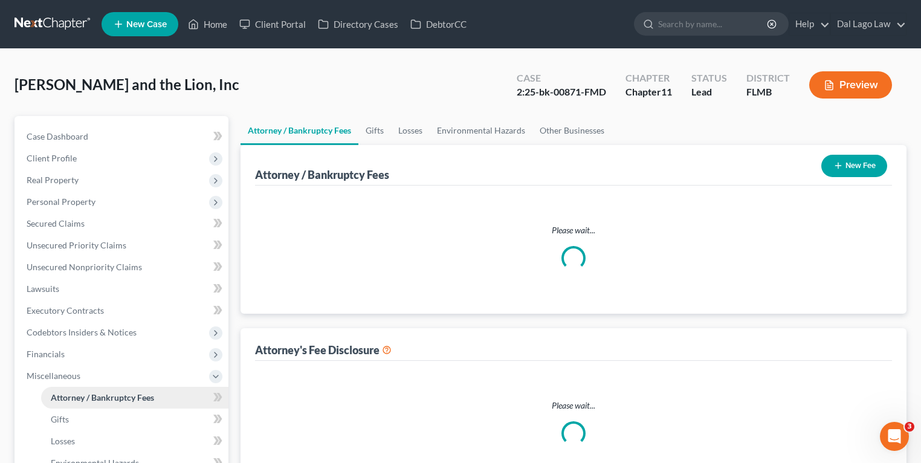
select select "0"
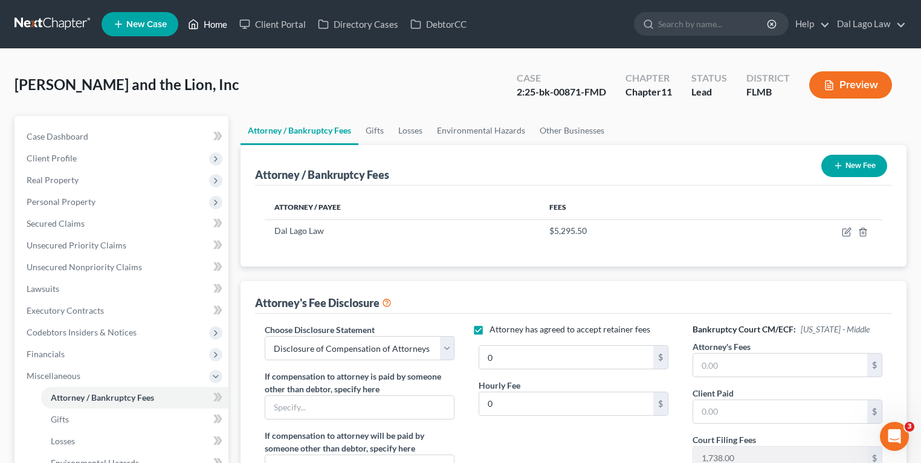
click at [210, 29] on link "Home" at bounding box center [207, 24] width 51 height 22
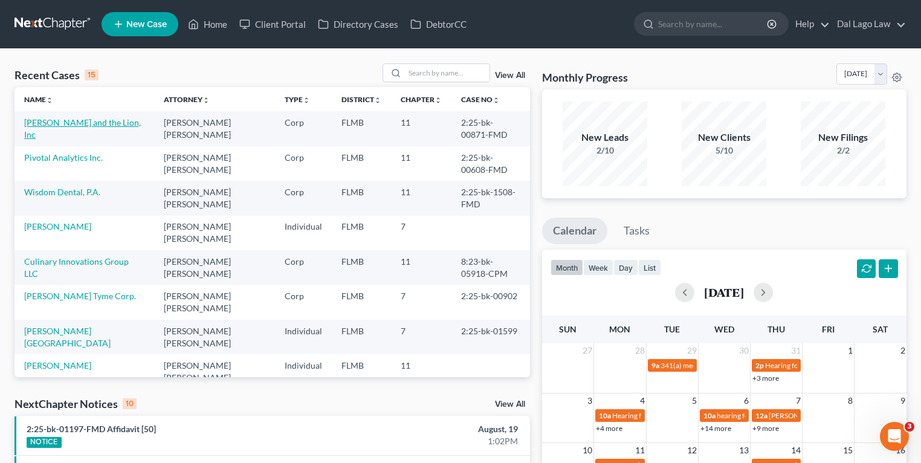
click at [68, 123] on link "[PERSON_NAME] and the Lion, Inc" at bounding box center [82, 128] width 117 height 22
